Goal: Information Seeking & Learning: Learn about a topic

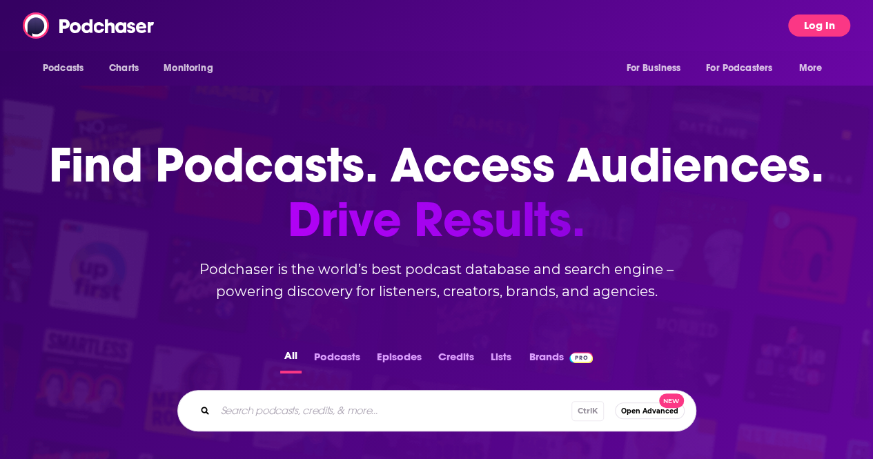
click at [821, 31] on button "Log In" at bounding box center [819, 25] width 62 height 22
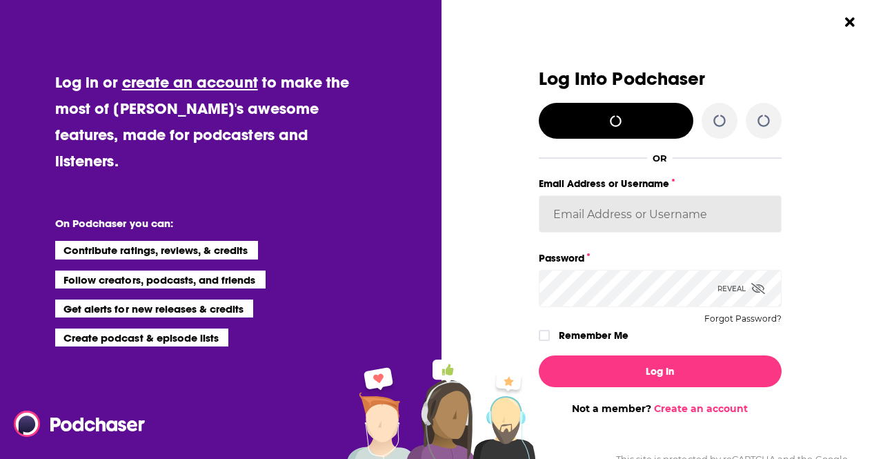
type input "[EMAIL_ADDRESS][DOMAIN_NAME]"
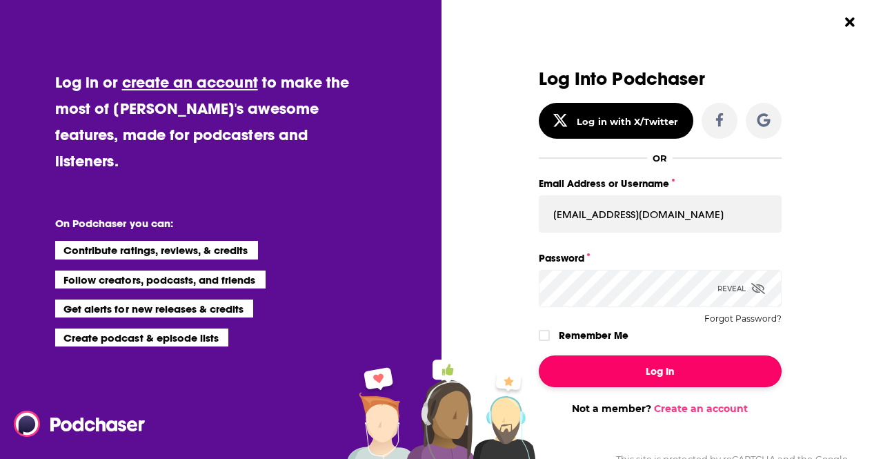
click at [615, 377] on button "Log In" at bounding box center [660, 371] width 243 height 32
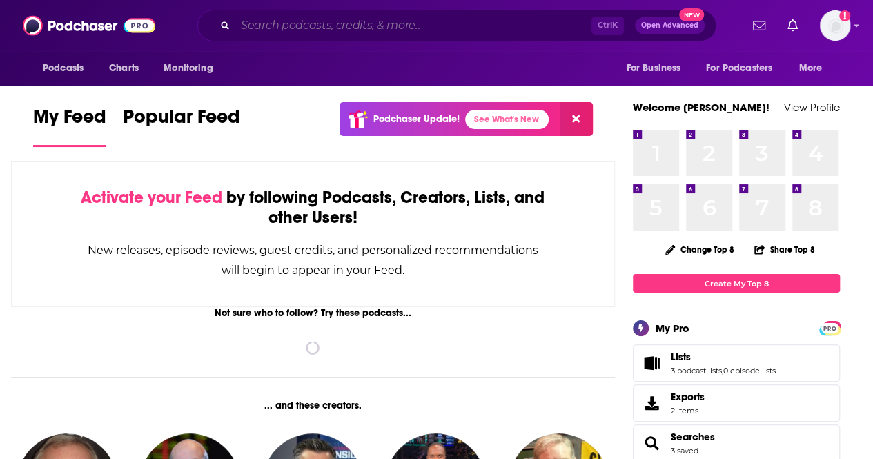
click at [469, 26] on input "Search podcasts, credits, & more..." at bounding box center [413, 25] width 356 height 22
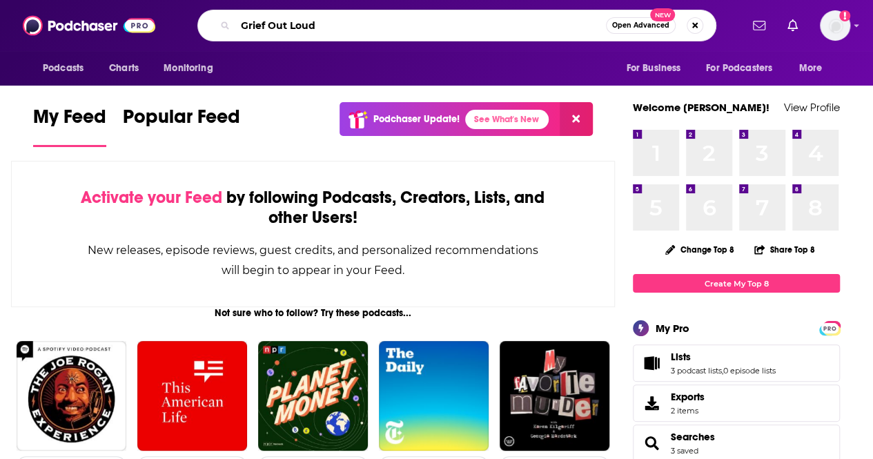
type input "Grief Out Loud"
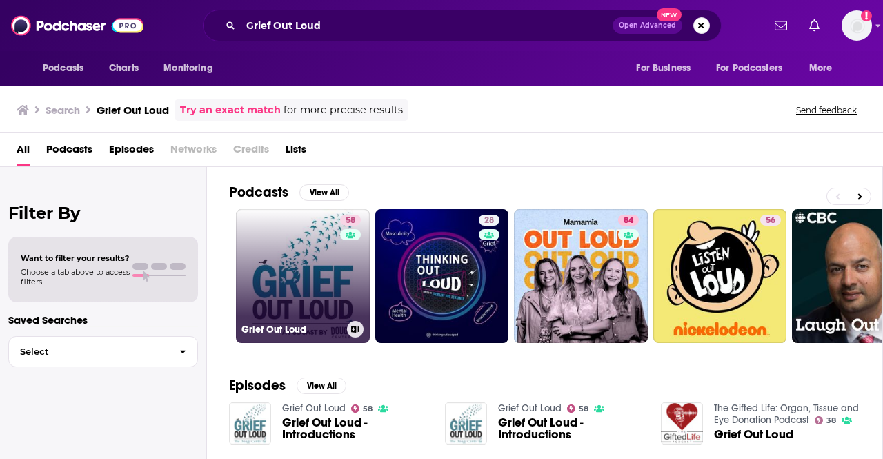
click at [298, 267] on link "58 Grief Out Loud" at bounding box center [303, 276] width 134 height 134
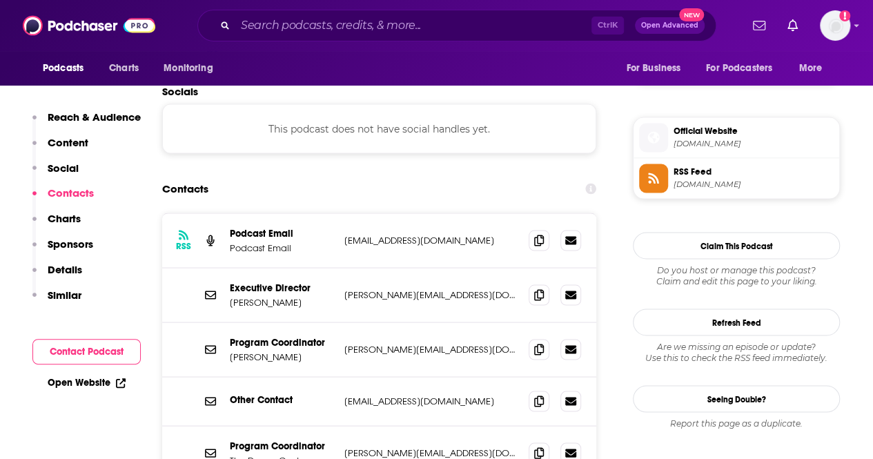
scroll to position [1181, 0]
click at [539, 233] on icon at bounding box center [539, 238] width 10 height 11
click at [537, 342] on icon at bounding box center [539, 347] width 10 height 11
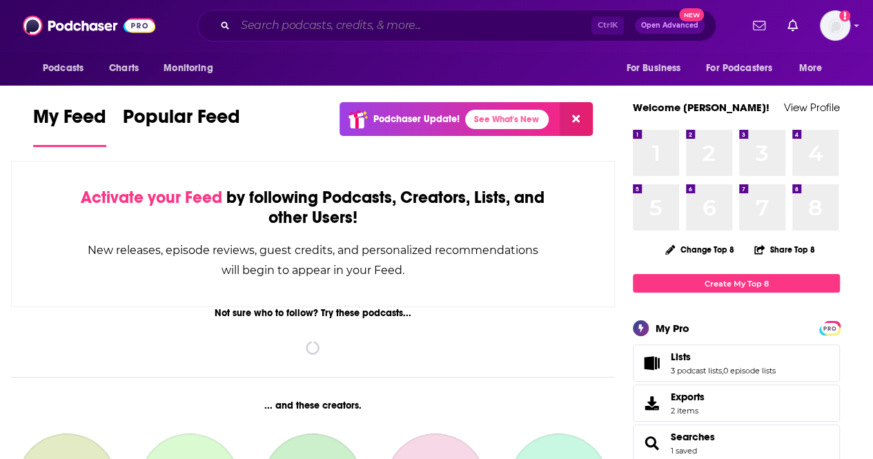
click at [421, 23] on input "Search podcasts, credits, & more..." at bounding box center [413, 25] width 356 height 22
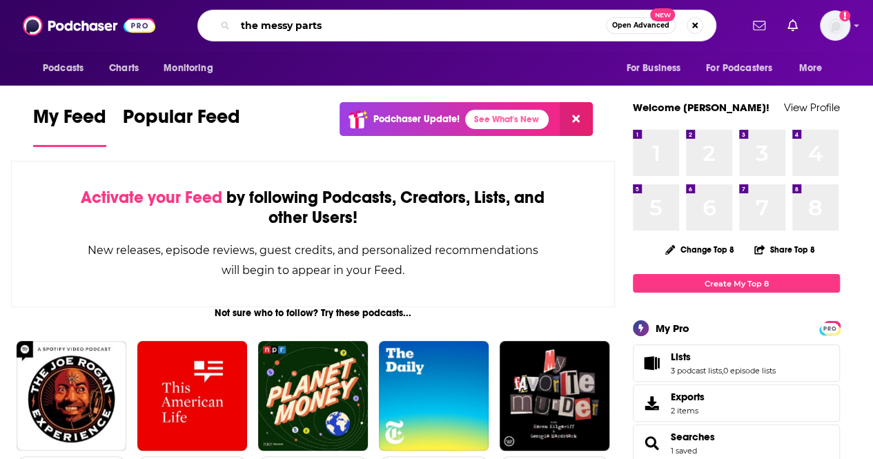
type input "the messy parts"
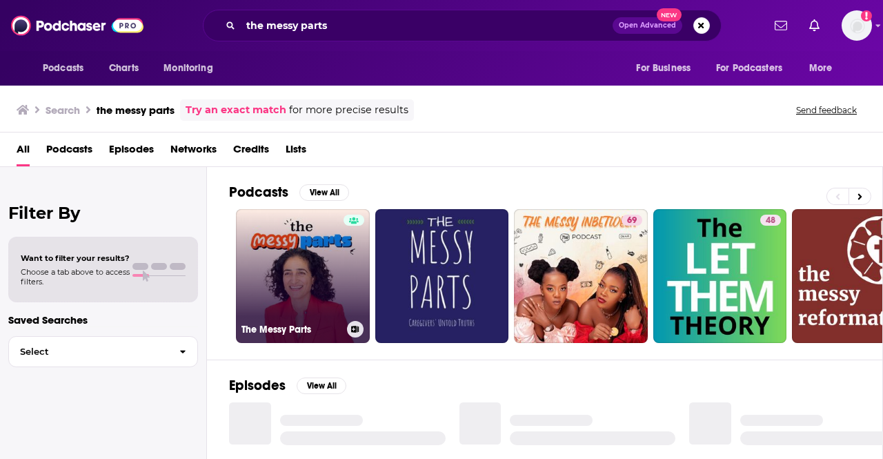
click at [290, 286] on link "The Messy Parts" at bounding box center [303, 276] width 134 height 134
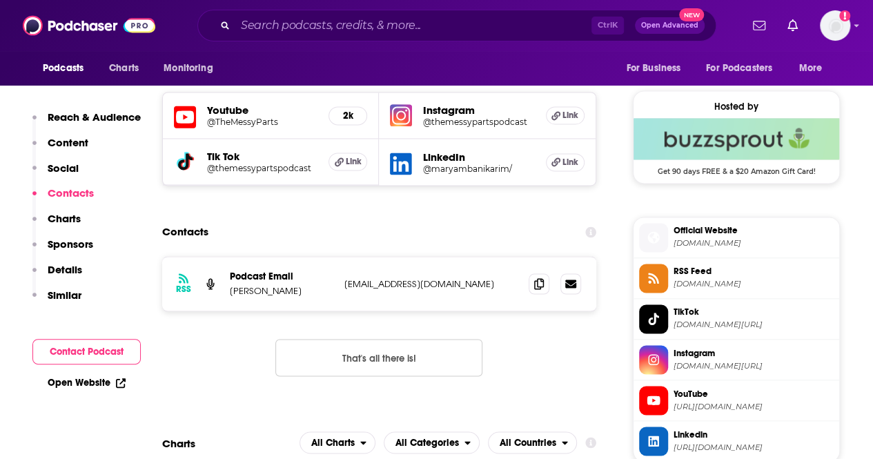
scroll to position [971, 0]
click at [539, 285] on icon at bounding box center [539, 282] width 10 height 11
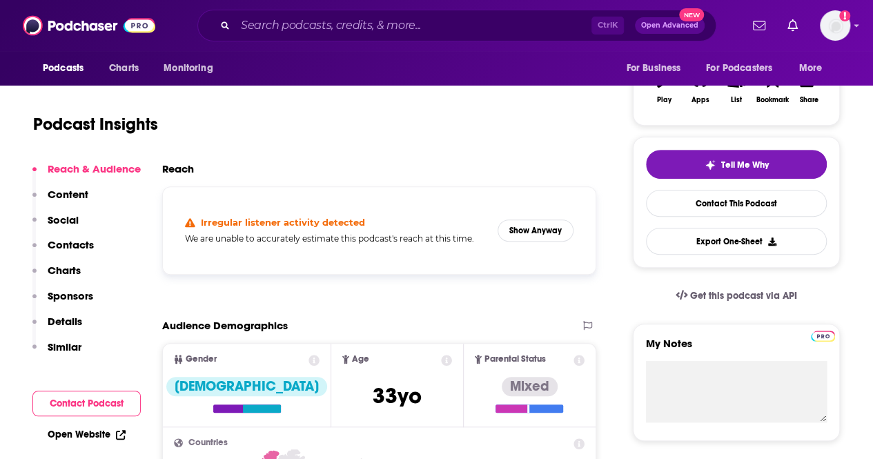
scroll to position [0, 0]
